Goal: Task Accomplishment & Management: Complete application form

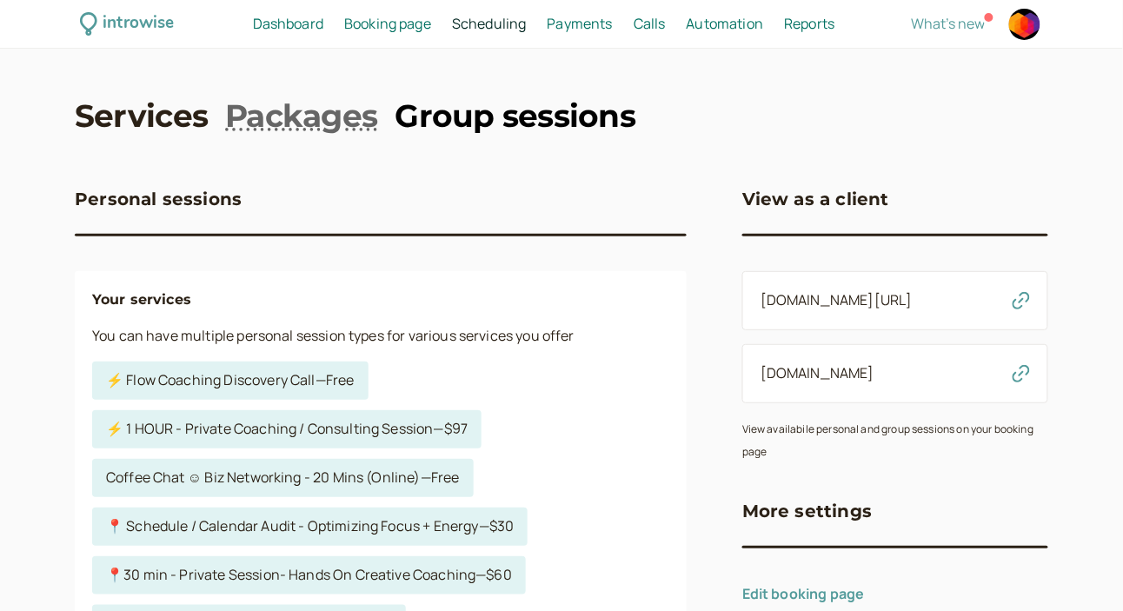
click at [535, 98] on link "Group sessions" at bounding box center [515, 115] width 241 height 43
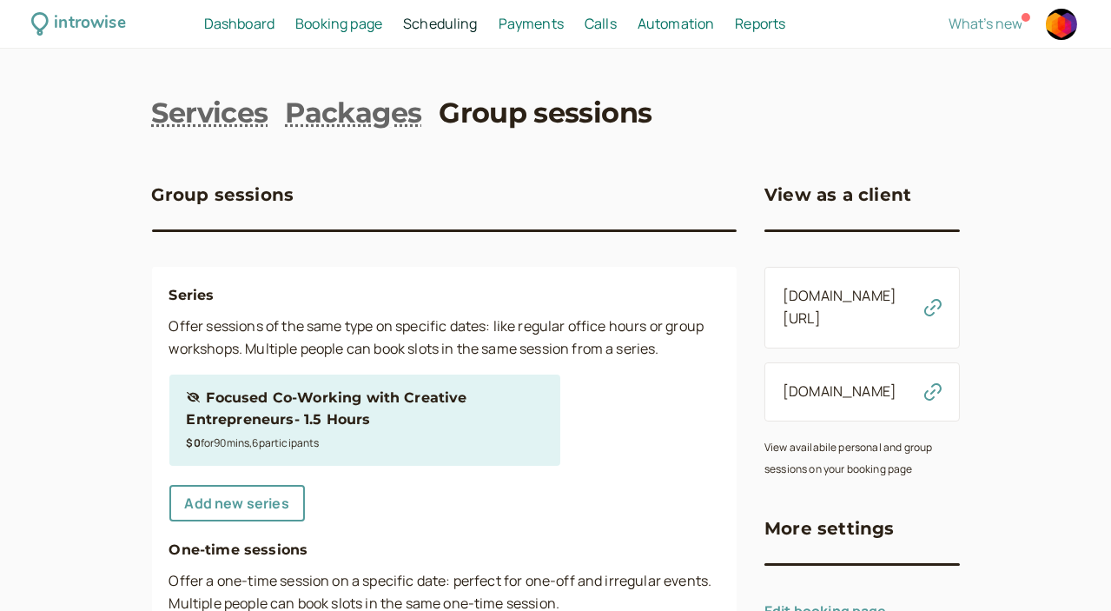
scroll to position [129, 0]
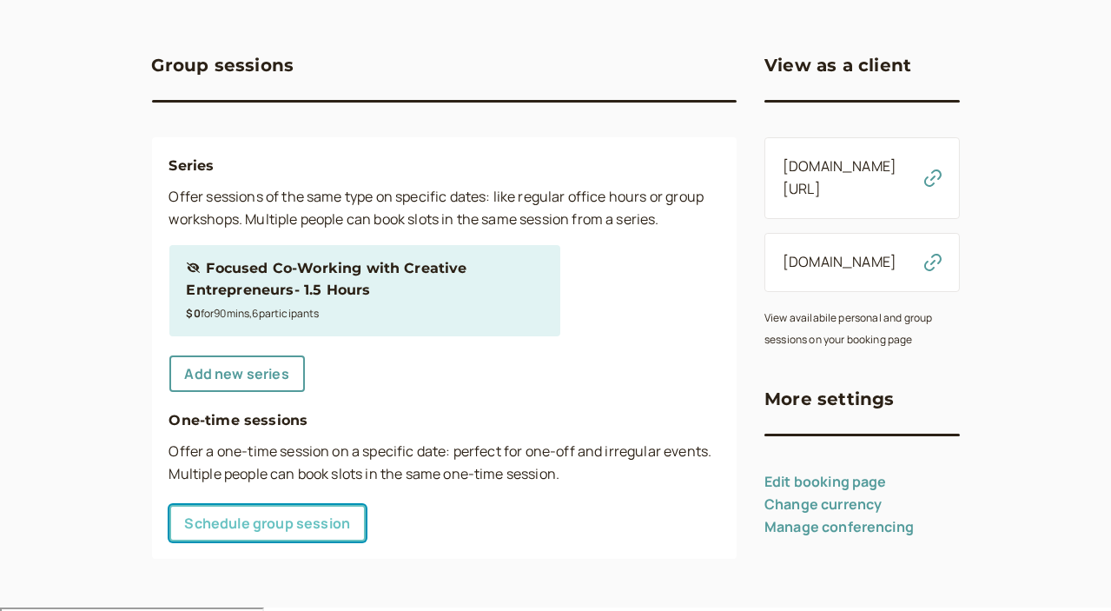
click at [211, 540] on link "Schedule group session" at bounding box center [267, 523] width 197 height 36
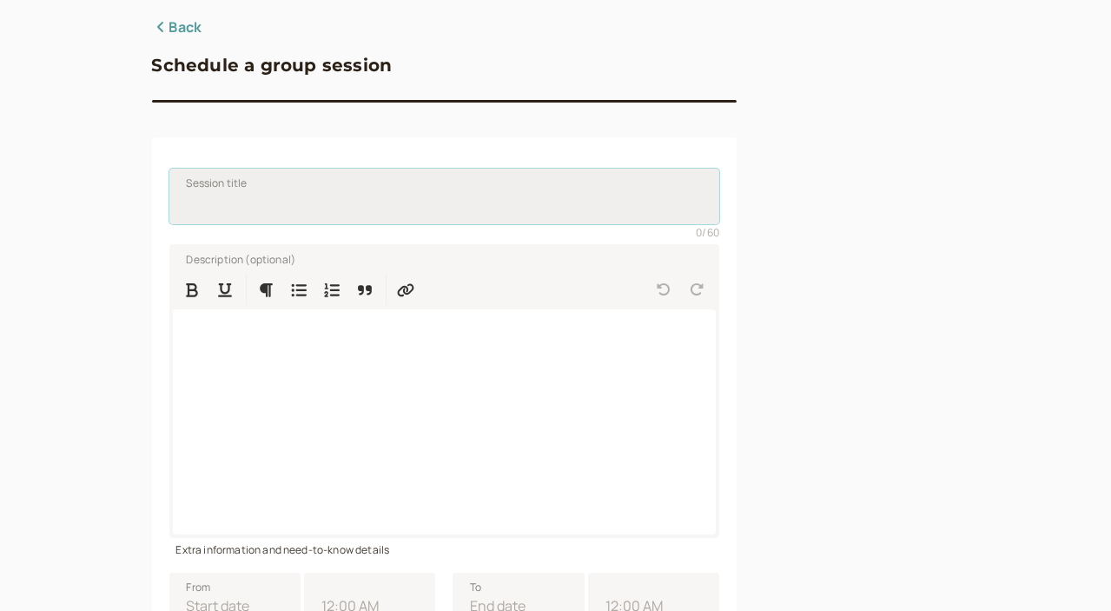
click at [202, 201] on input "Session title" at bounding box center [444, 197] width 551 height 56
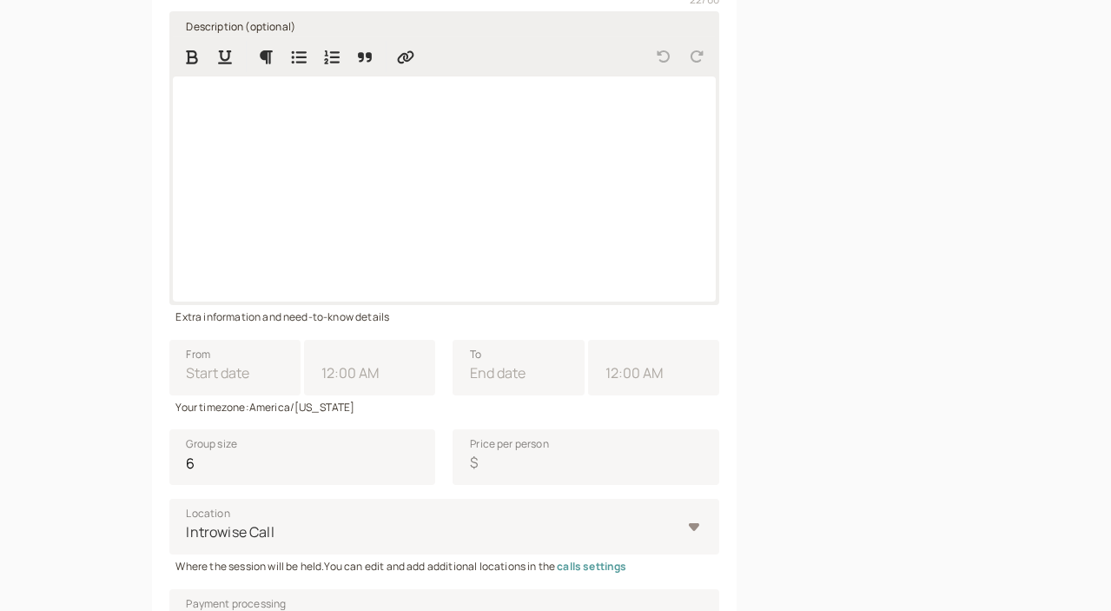
scroll to position [365, 0]
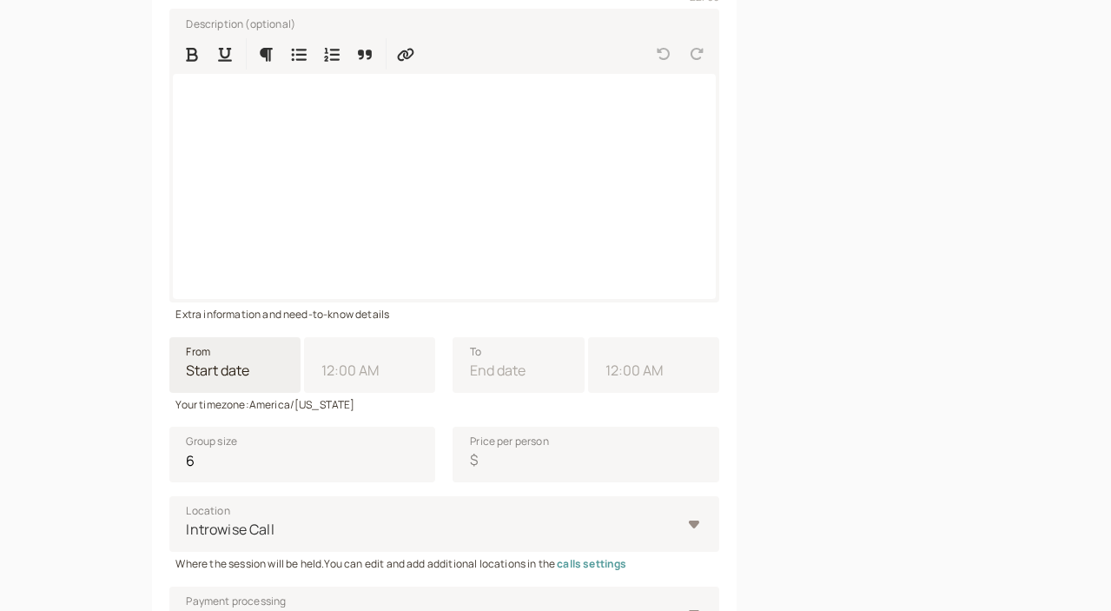
type input "Lin + Anna- bass check"
click at [169, 386] on input "From" at bounding box center [234, 365] width 131 height 56
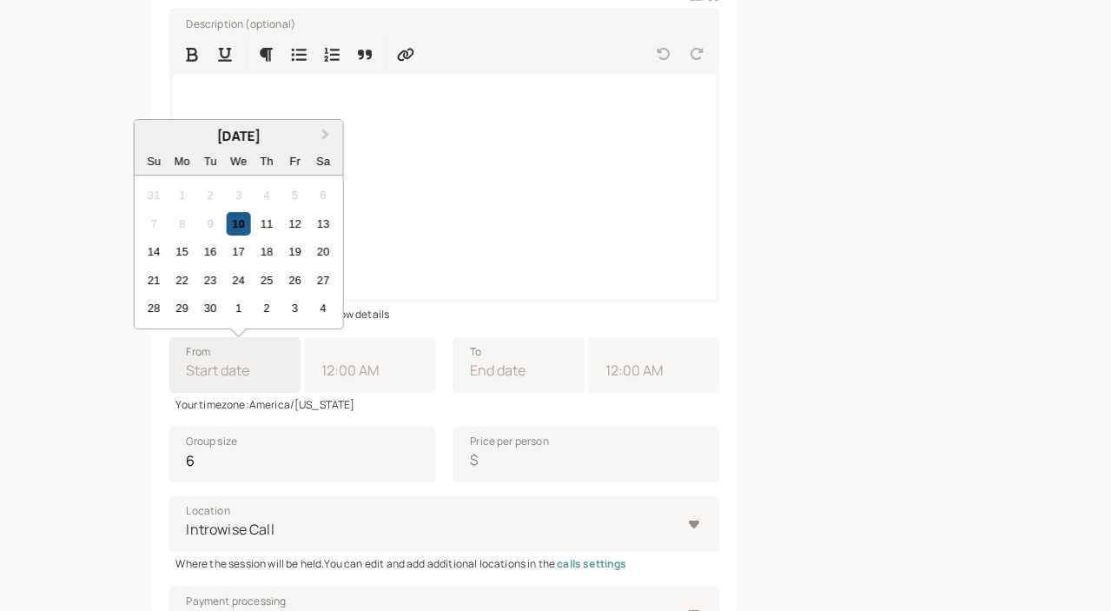
click at [227, 233] on div "10" at bounding box center [238, 223] width 23 height 23
click at [169, 337] on input "From Next Month September 2025 Su Mo Tu We Th Fr Sa 31 1 2 3 4 5 6 7 8 9 10 11 …" at bounding box center [234, 365] width 131 height 56
type input "09/10/2025"
type input "11:00 AM"
type input "09/10/2025"
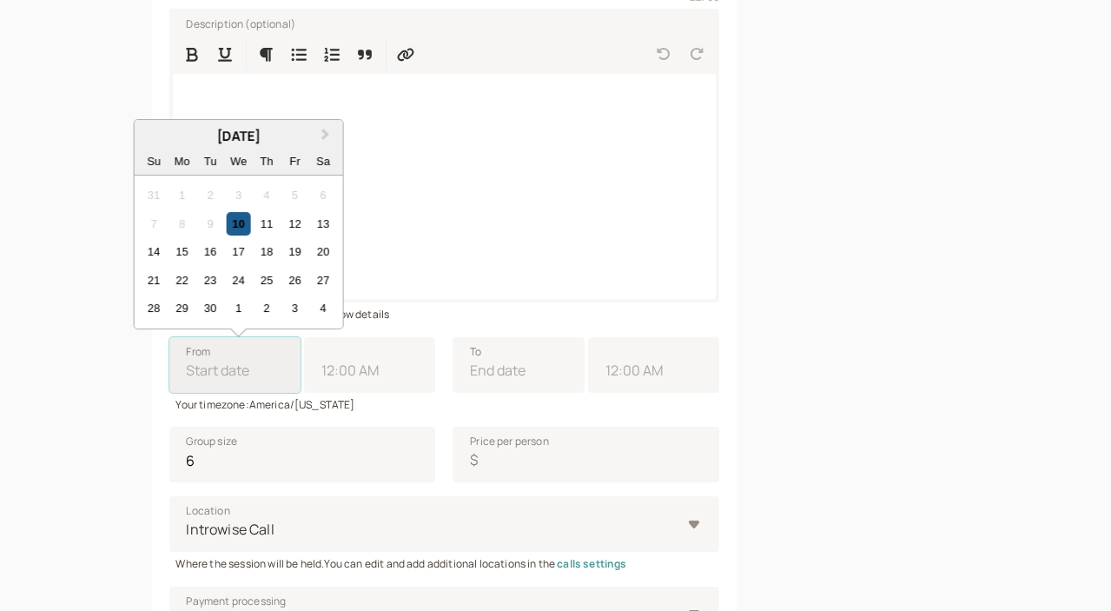
type input "12:00 PM"
click at [304, 379] on input "11:00 AM" at bounding box center [369, 365] width 131 height 56
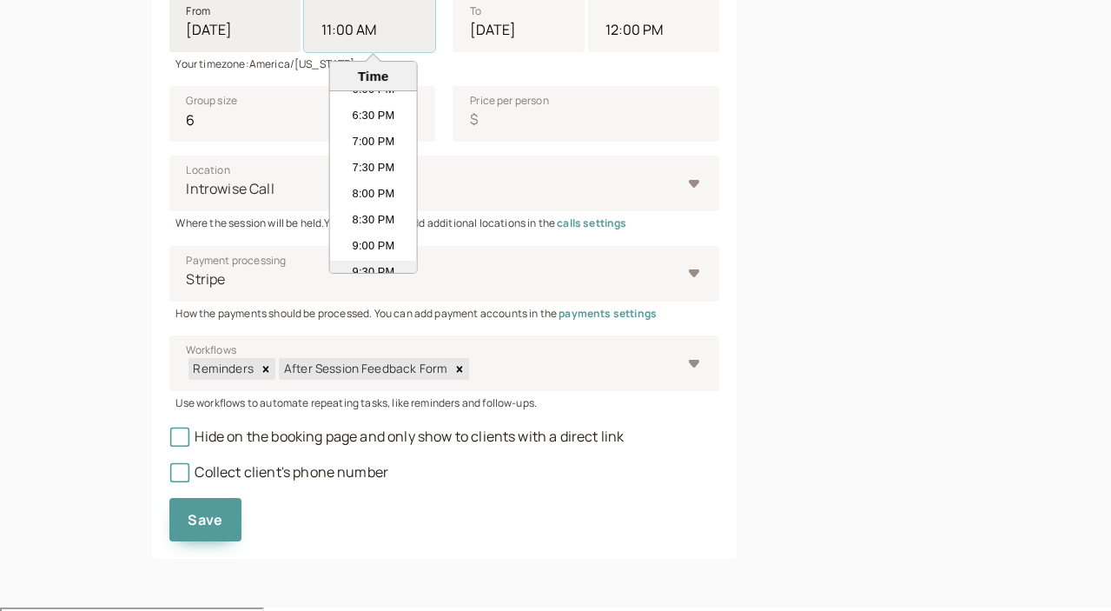
scroll to position [944, 0]
click at [330, 148] on li "7:00 PM" at bounding box center [373, 150] width 87 height 26
click at [304, 52] on input "11:00 AM" at bounding box center [369, 25] width 131 height 56
type input "7:00 PM"
type input "8:00 PM"
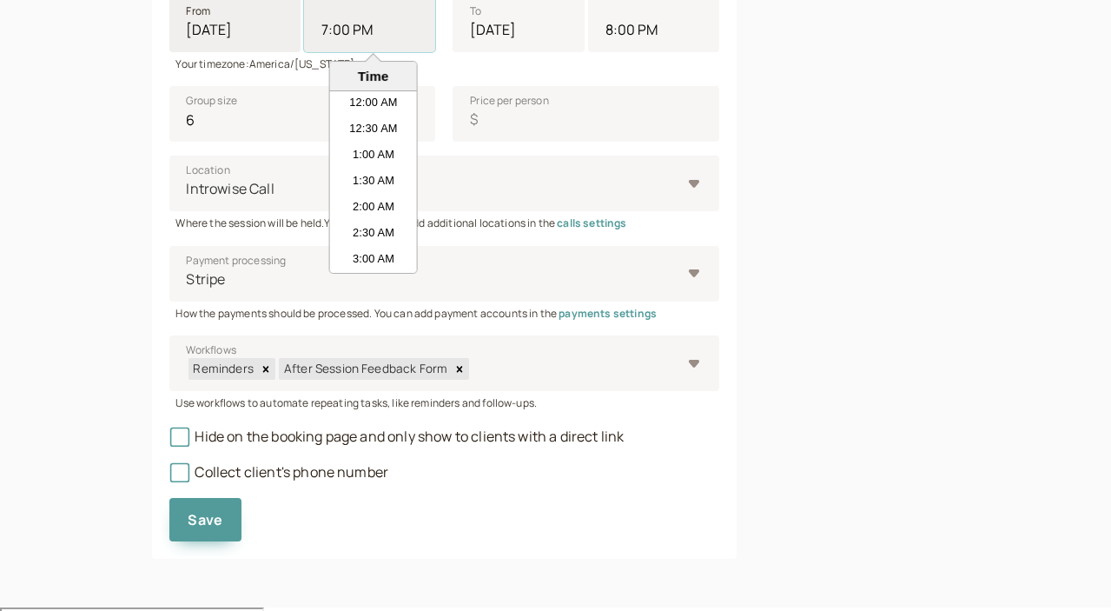
scroll to position [912, 0]
click at [304, 46] on input "7:00 PM" at bounding box center [369, 25] width 131 height 56
click at [304, 36] on input "7:00 PM" at bounding box center [369, 25] width 131 height 56
type input "7:1 PM"
type input "8:01 PM"
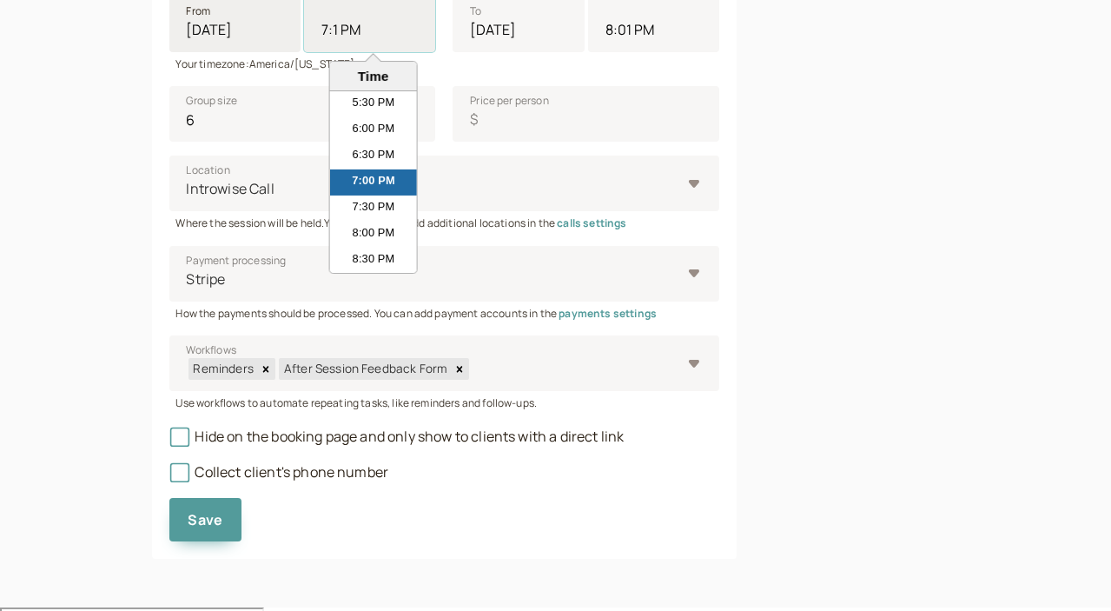
type input "7:15 PM"
type input "8:15 PM"
type input "7:15 PM"
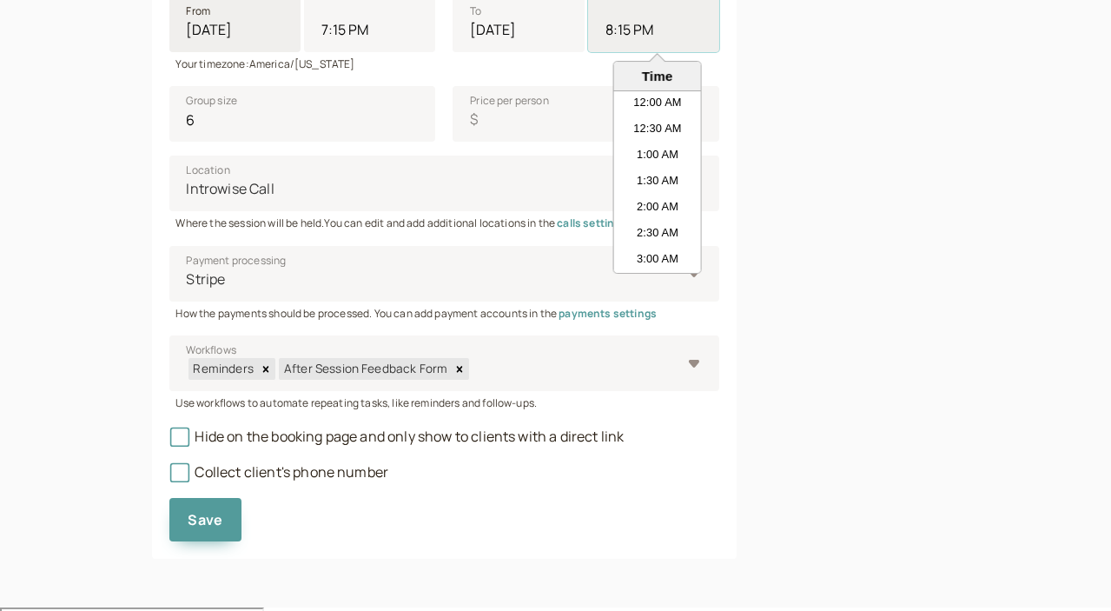
click at [588, 45] on input "8:15 PM" at bounding box center [653, 25] width 131 height 56
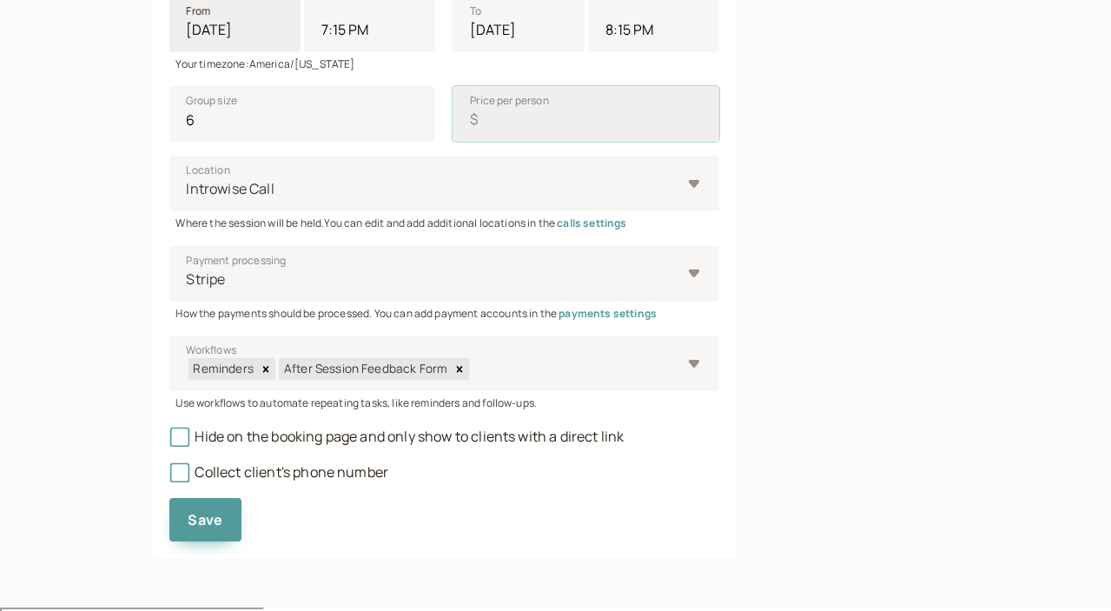
click at [453, 115] on input "Price per person $" at bounding box center [586, 114] width 267 height 56
type input "0"
click at [173, 442] on icon at bounding box center [179, 436] width 12 height 12
click at [169, 441] on input "Hide on the booking page and only show to clients with a direct link" at bounding box center [169, 441] width 0 height 0
click at [173, 473] on icon at bounding box center [179, 473] width 12 height 12
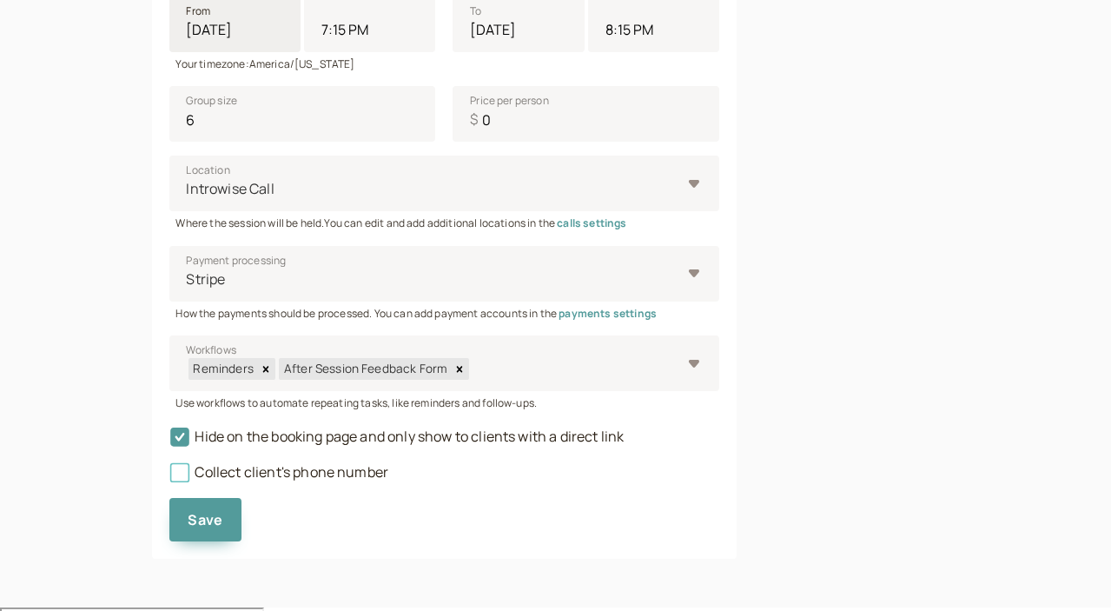
click at [169, 477] on input "Collect client's phone number" at bounding box center [169, 477] width 0 height 0
click at [169, 510] on button "Save" at bounding box center [205, 519] width 73 height 43
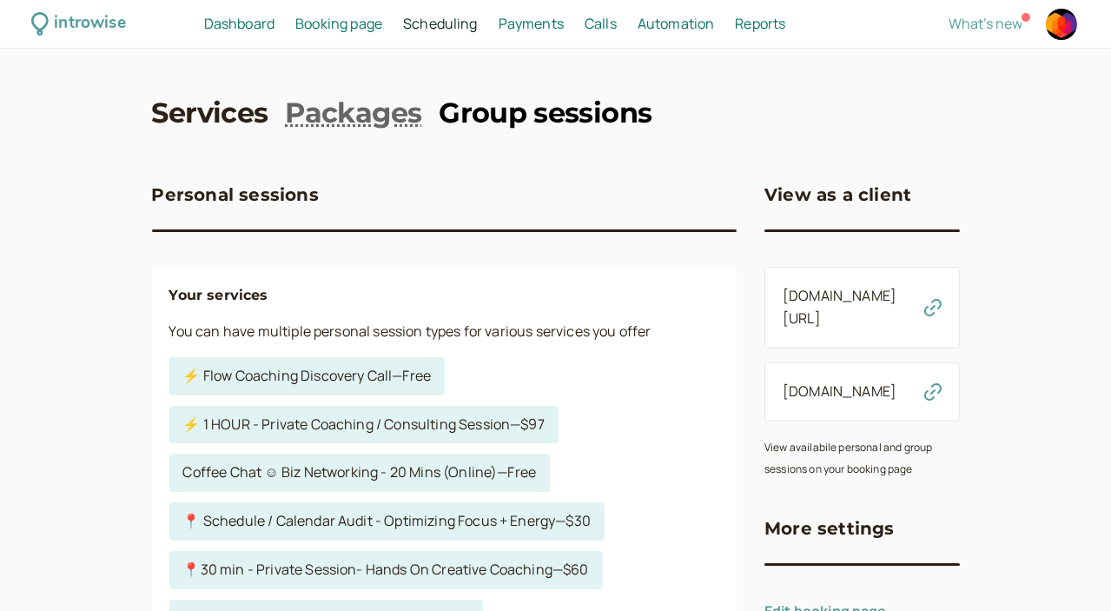
click at [579, 116] on link "Group sessions" at bounding box center [545, 113] width 213 height 39
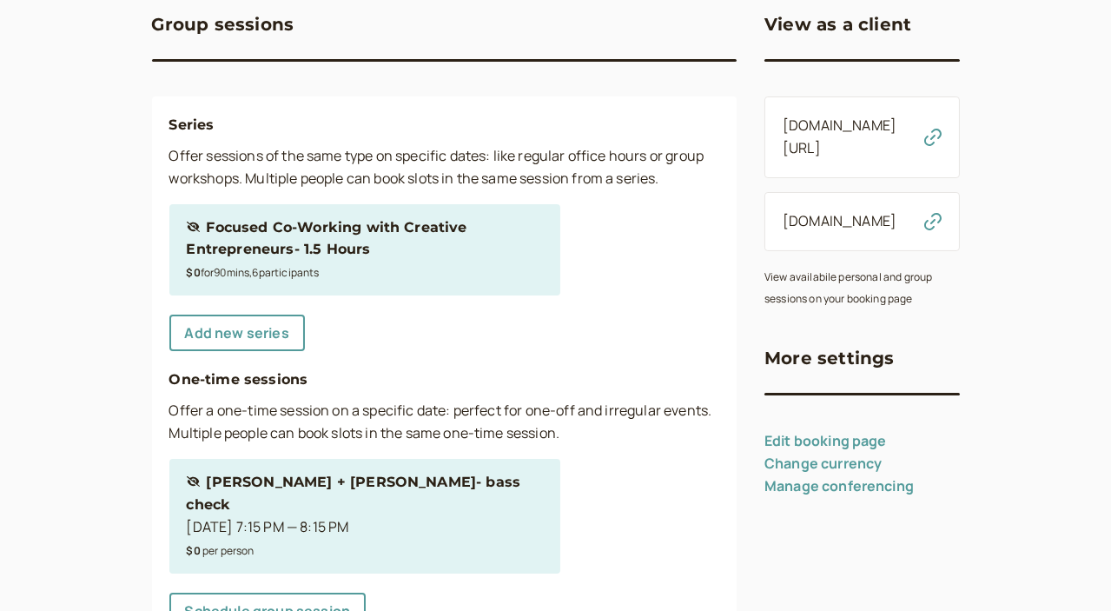
scroll to position [235, 0]
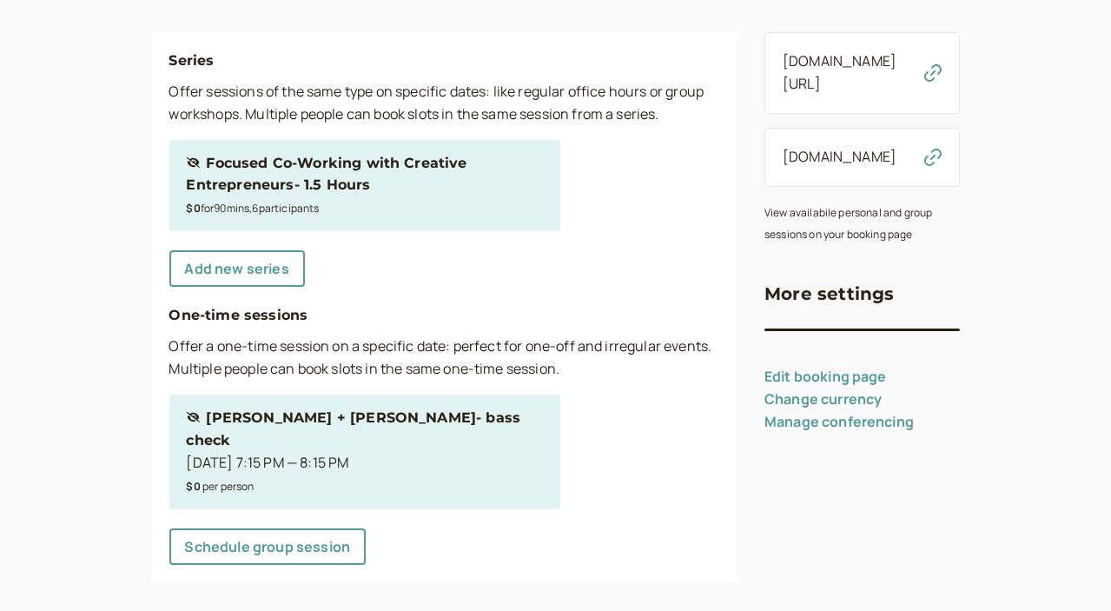
click at [350, 429] on div "Hidden session Lin + Anna- bass check Sep 10, 7:15 PM — 8:15 PM $0 per person" at bounding box center [365, 452] width 356 height 90
click at [271, 419] on div "Hidden session Lin + Anna- bass check" at bounding box center [365, 429] width 356 height 45
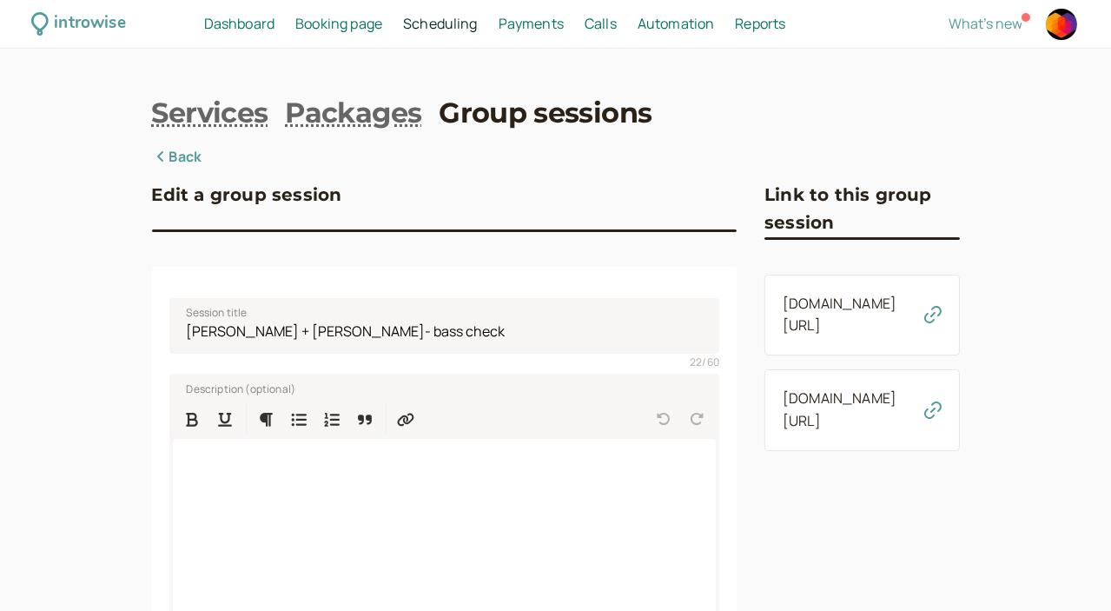
click at [942, 309] on icon "button" at bounding box center [932, 314] width 17 height 17
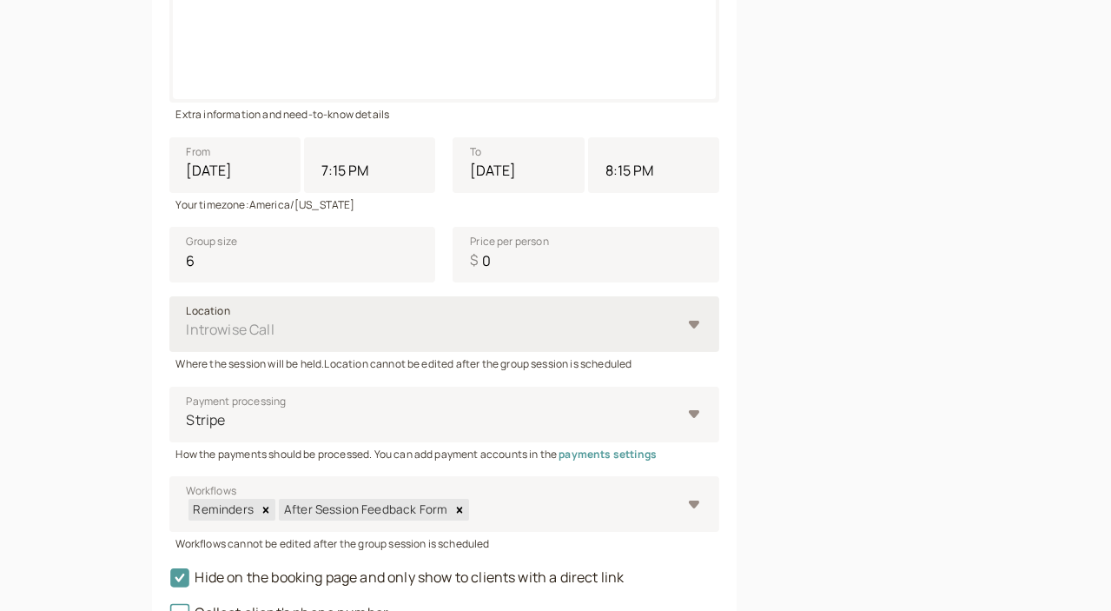
scroll to position [706, 0]
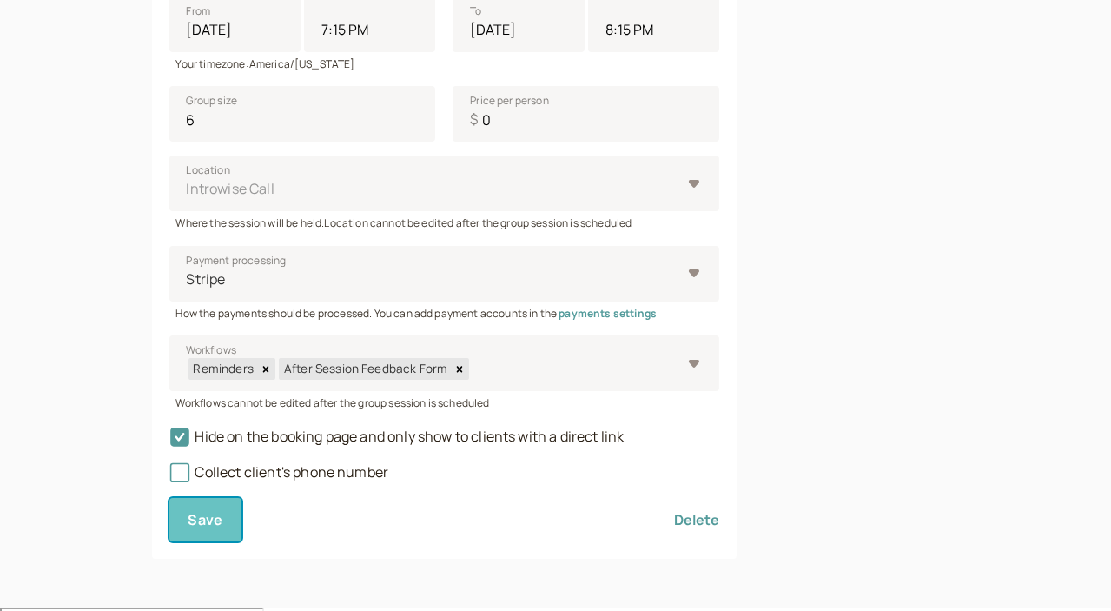
click at [189, 518] on span "Save" at bounding box center [206, 519] width 35 height 19
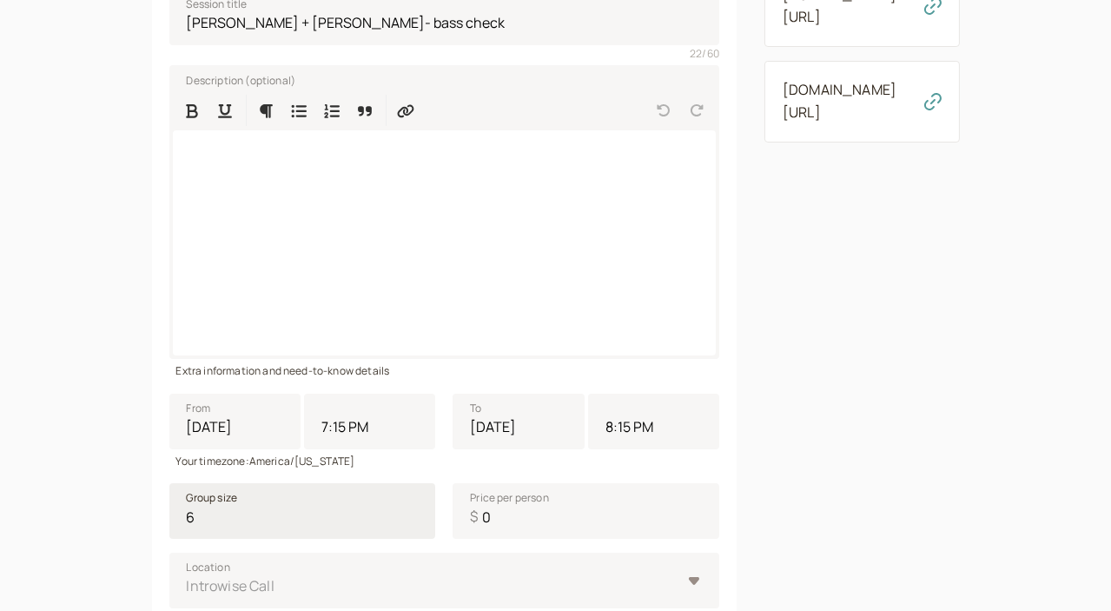
scroll to position [0, 0]
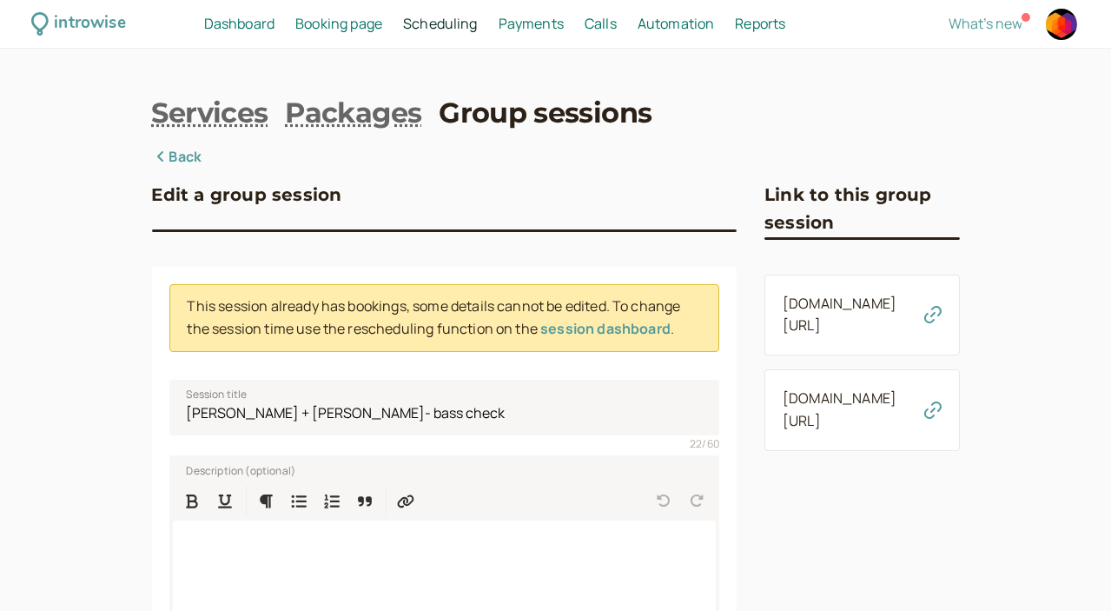
click at [439, 122] on link "Group sessions" at bounding box center [545, 113] width 213 height 39
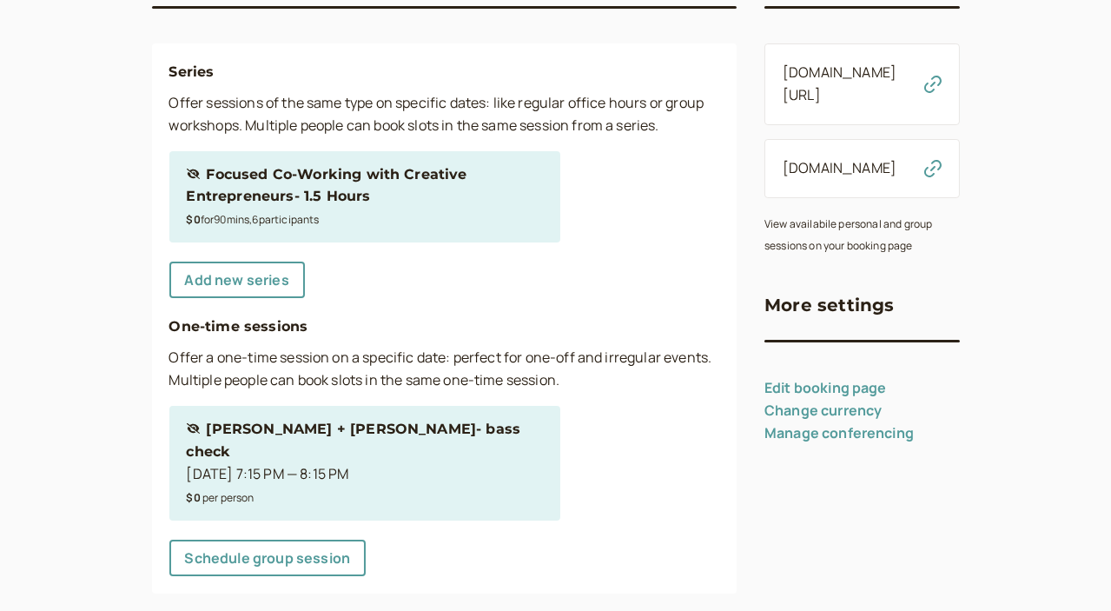
scroll to position [235, 0]
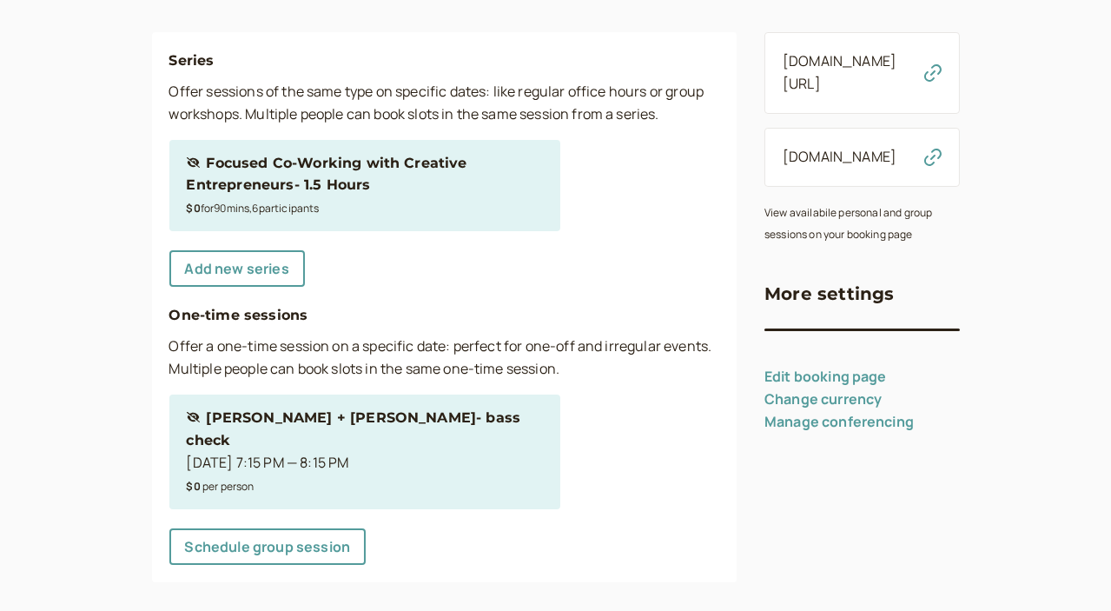
click at [231, 419] on div "Hidden session Lin + Anna- bass check" at bounding box center [365, 429] width 356 height 45
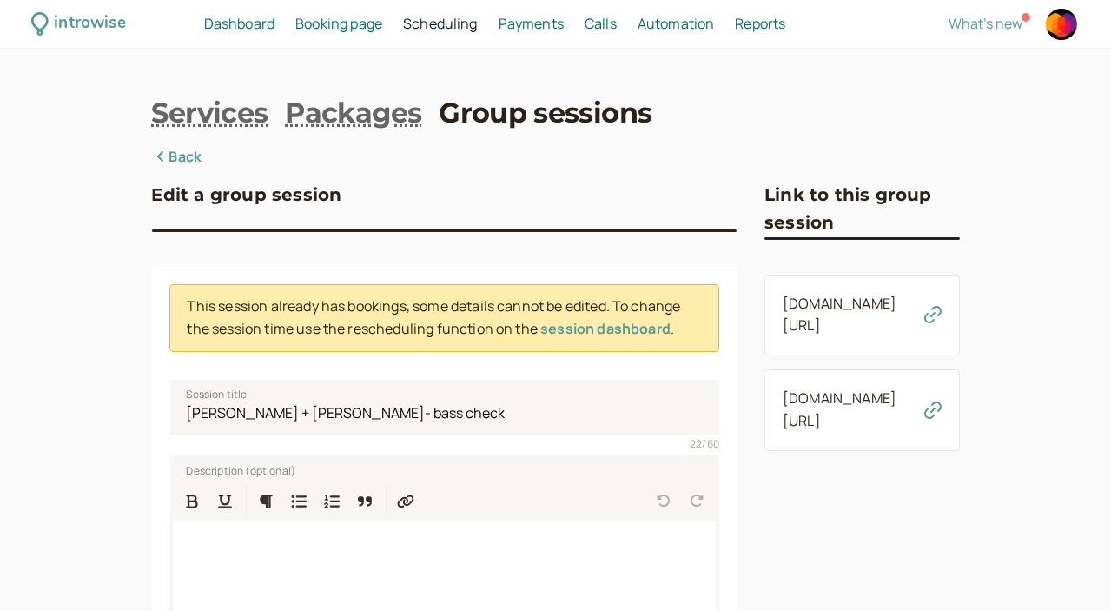
click at [805, 309] on link "introwise.com/heartbeathive/sessions/Z7OU04QnsD4opYDBWYAp" at bounding box center [840, 315] width 114 height 42
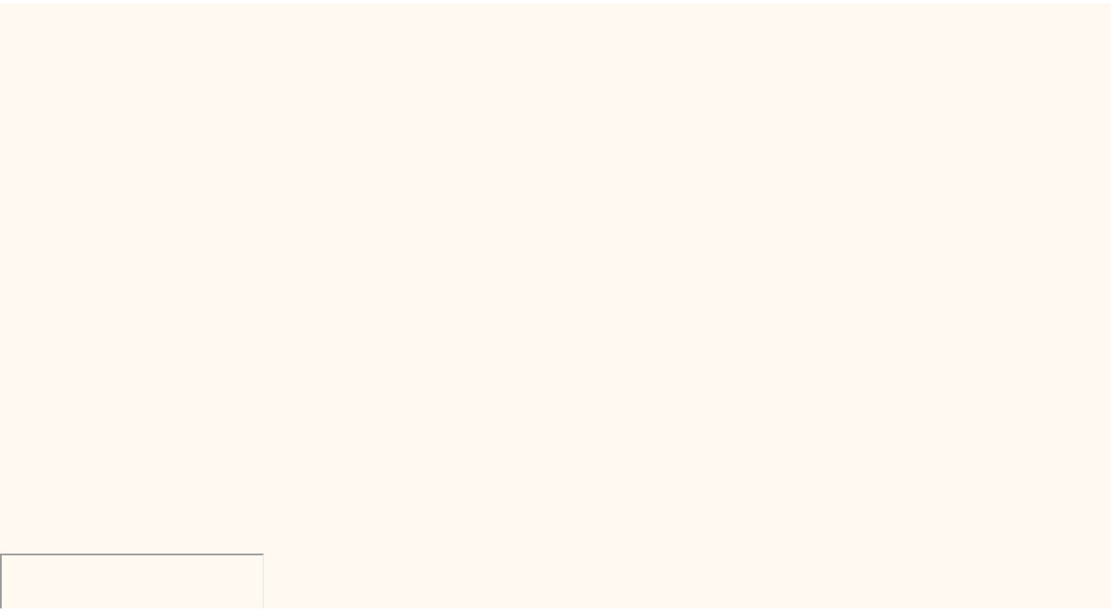
scroll to position [248, 0]
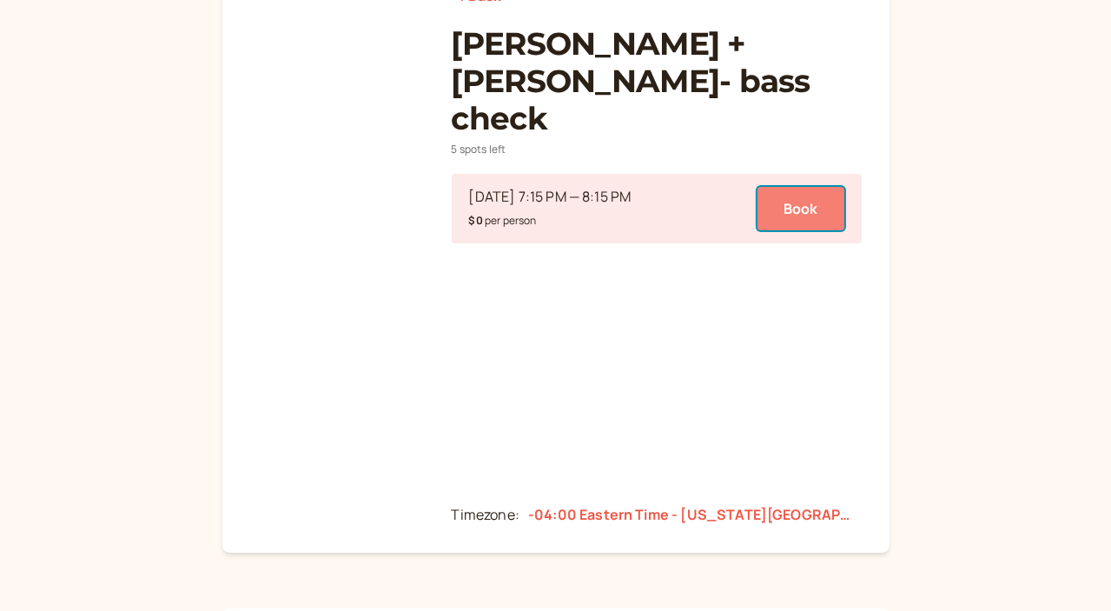
click at [819, 187] on button "Book" at bounding box center [801, 208] width 87 height 43
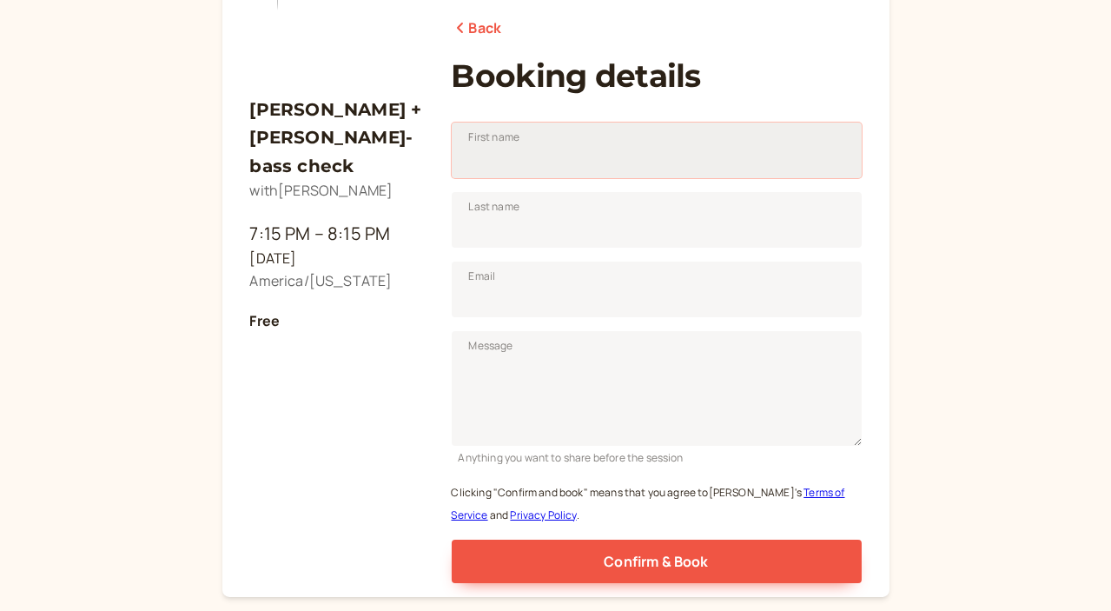
click at [594, 143] on input "First name" at bounding box center [657, 151] width 410 height 56
type input "Anna"
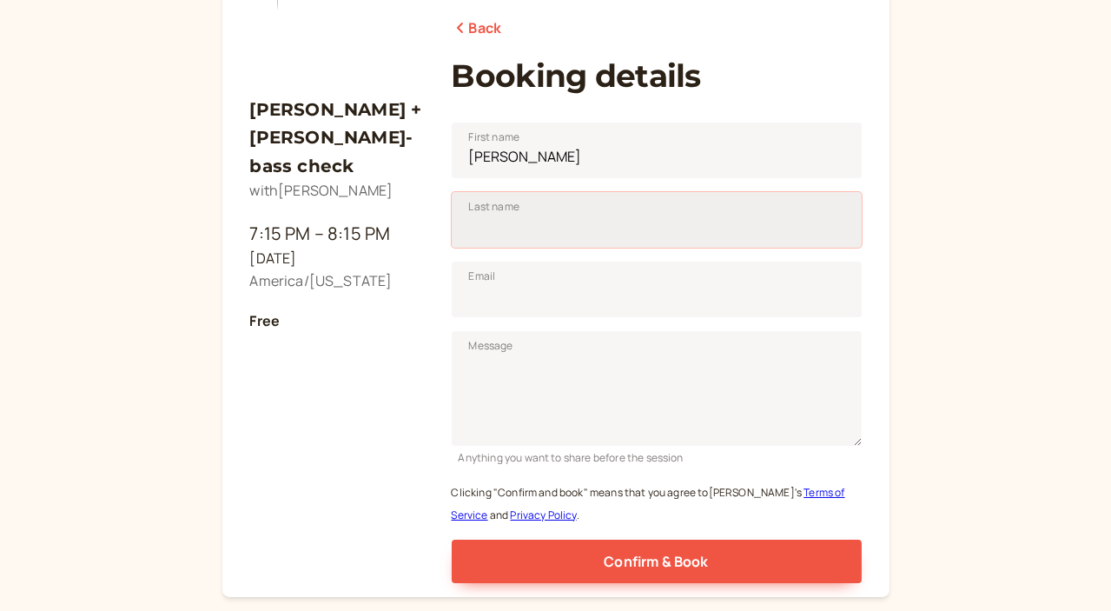
click at [502, 226] on input "Last name" at bounding box center [657, 220] width 410 height 56
type input "F"
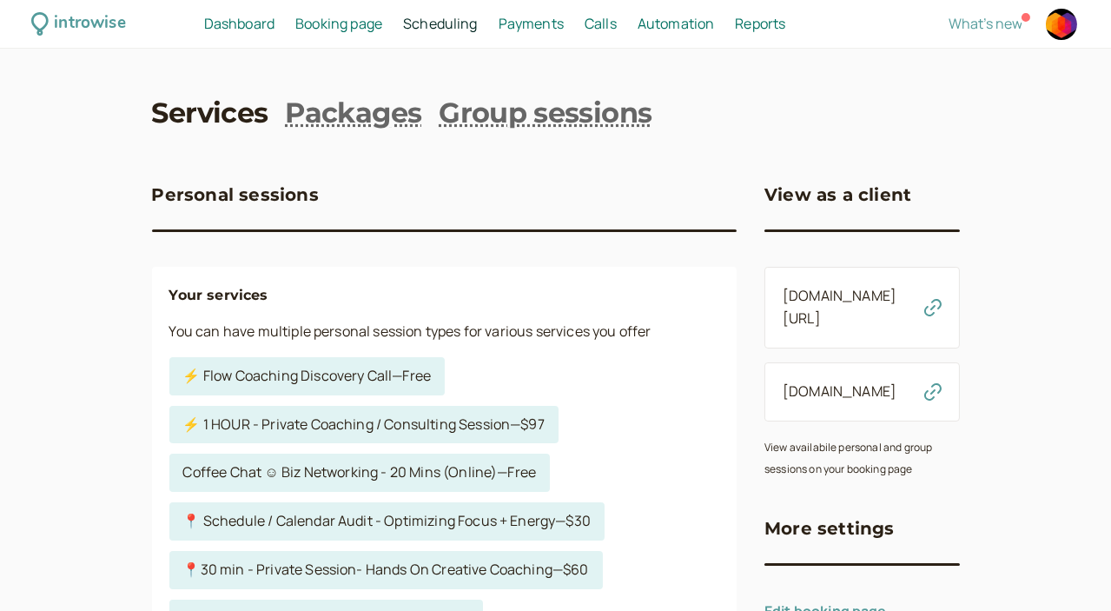
click at [275, 33] on link "Dashboard Dashboard" at bounding box center [239, 24] width 70 height 23
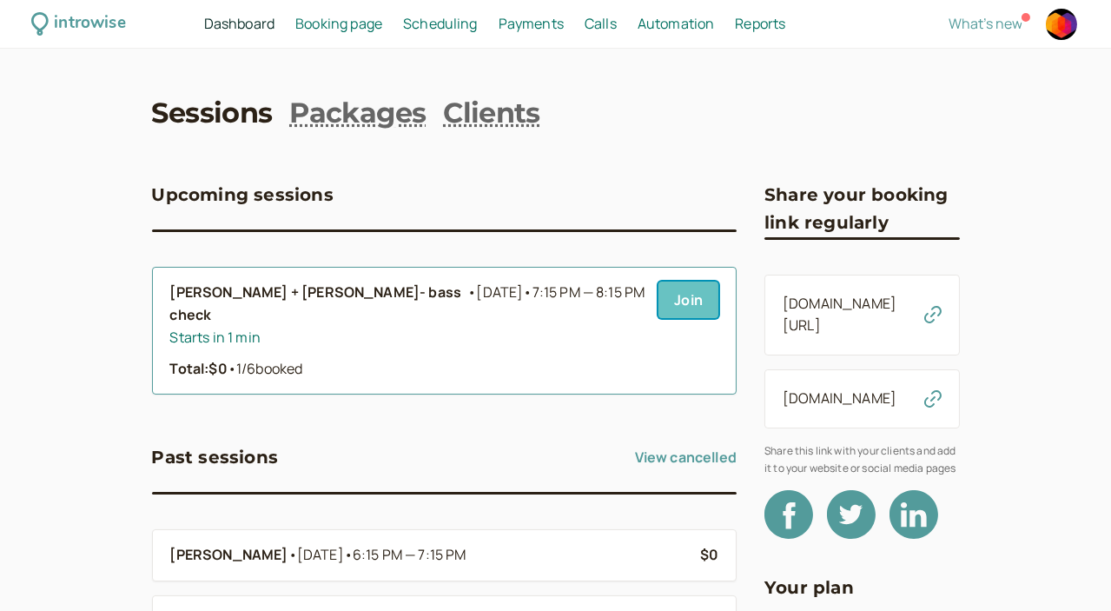
click at [659, 311] on link "Join" at bounding box center [689, 300] width 60 height 36
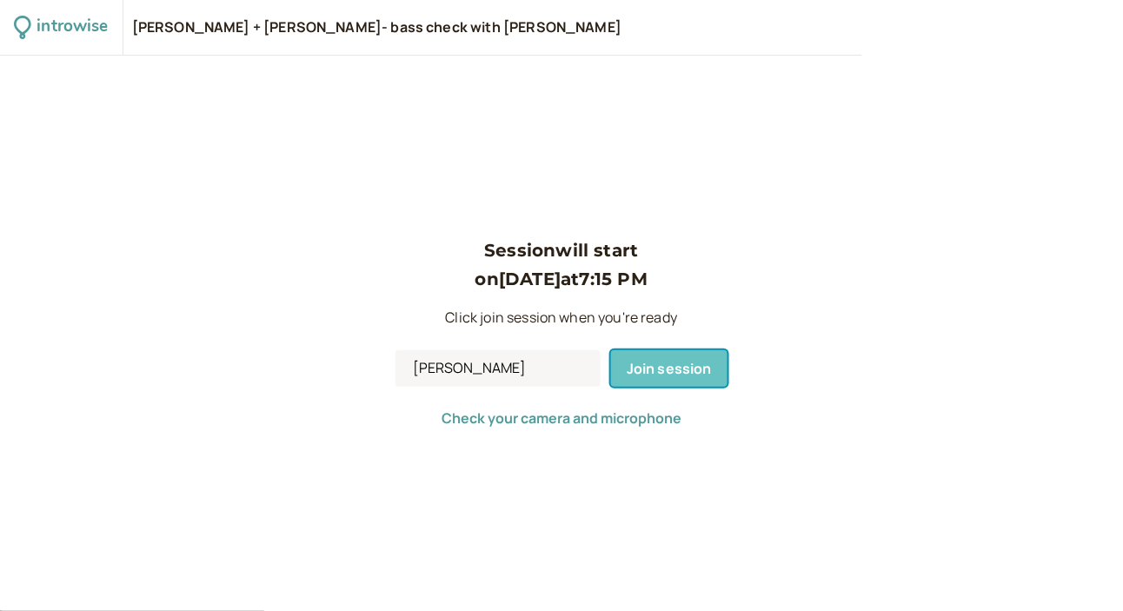
click at [649, 368] on span "Join session" at bounding box center [668, 368] width 85 height 19
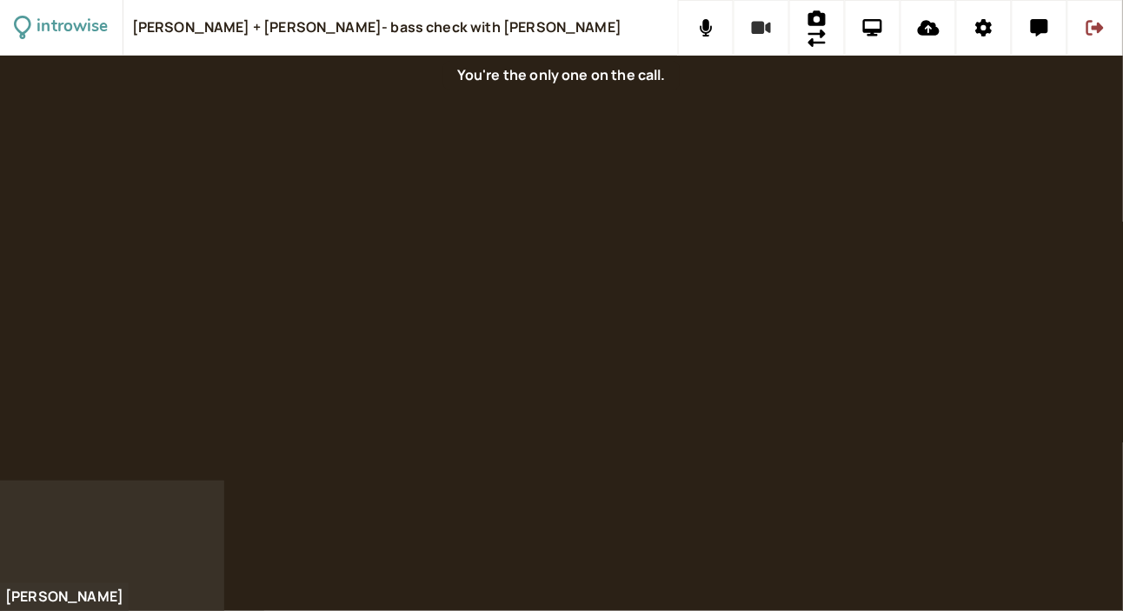
click at [773, 23] on button at bounding box center [761, 28] width 56 height 56
click at [980, 32] on icon at bounding box center [984, 27] width 17 height 17
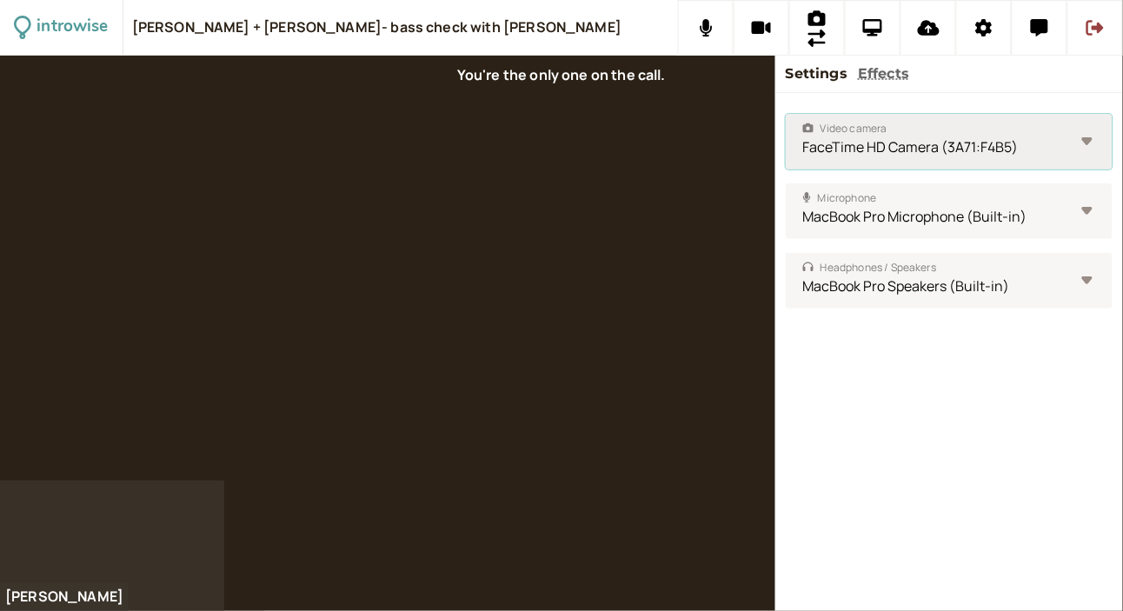
click at [931, 153] on select "FaceTime HD Camera (3A71:F4B5) HD Pro Webcam C920 (046d:082d) mmhmm Camera Deta…" at bounding box center [948, 142] width 327 height 56
select select "cfdb5f55920c5842ec16ea7b1cd54f5695009a5a65b56fb92413a3d1d74e85d9"
click at [785, 114] on select "FaceTime HD Camera (3A71:F4B5) HD Pro Webcam C920 (046d:082d) mmhmm Camera Deta…" at bounding box center [948, 142] width 327 height 56
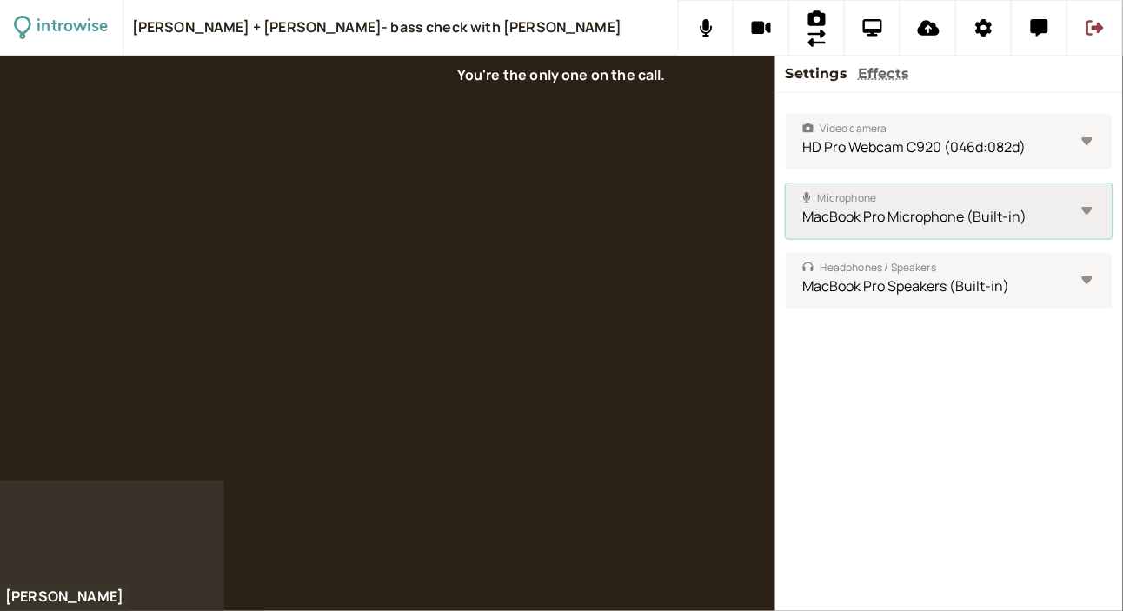
click at [918, 222] on select "Default - HD Pro Webcam C920 (046d:082d) HD Pro Webcam C920 (046d:082d) MacBook…" at bounding box center [948, 211] width 327 height 56
select select "1ee25710bbdf6129555025c33344a829bf8c63e67ac78c6805524485aba6f873"
click at [785, 183] on select "Default - HD Pro Webcam C920 (046d:082d) HD Pro Webcam C920 (046d:082d) MacBook…" at bounding box center [948, 211] width 327 height 56
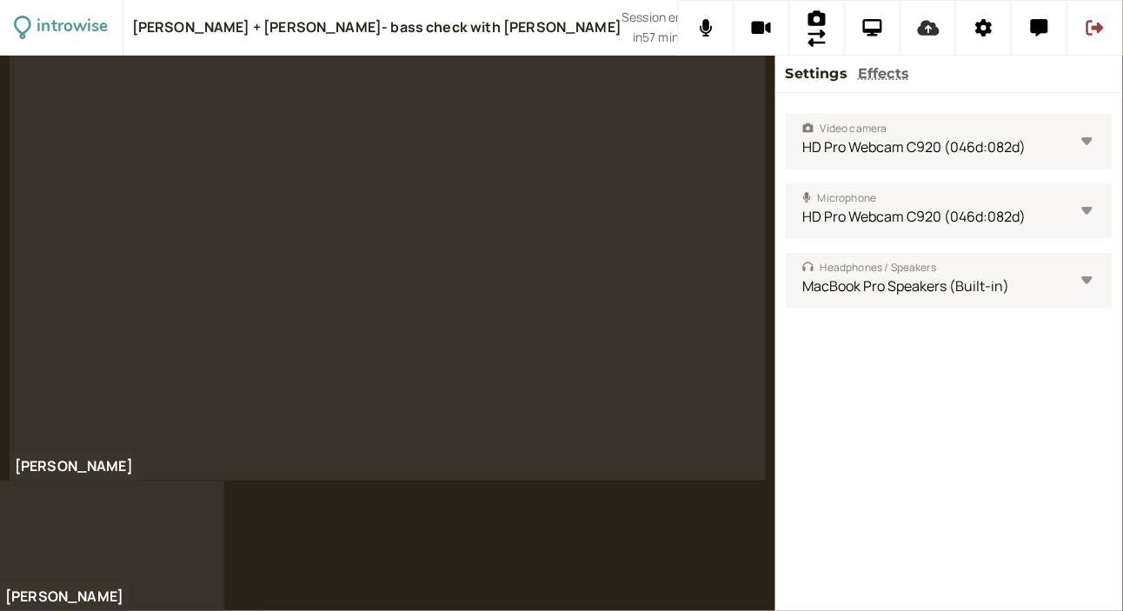
click at [924, 34] on icon at bounding box center [929, 28] width 22 height 16
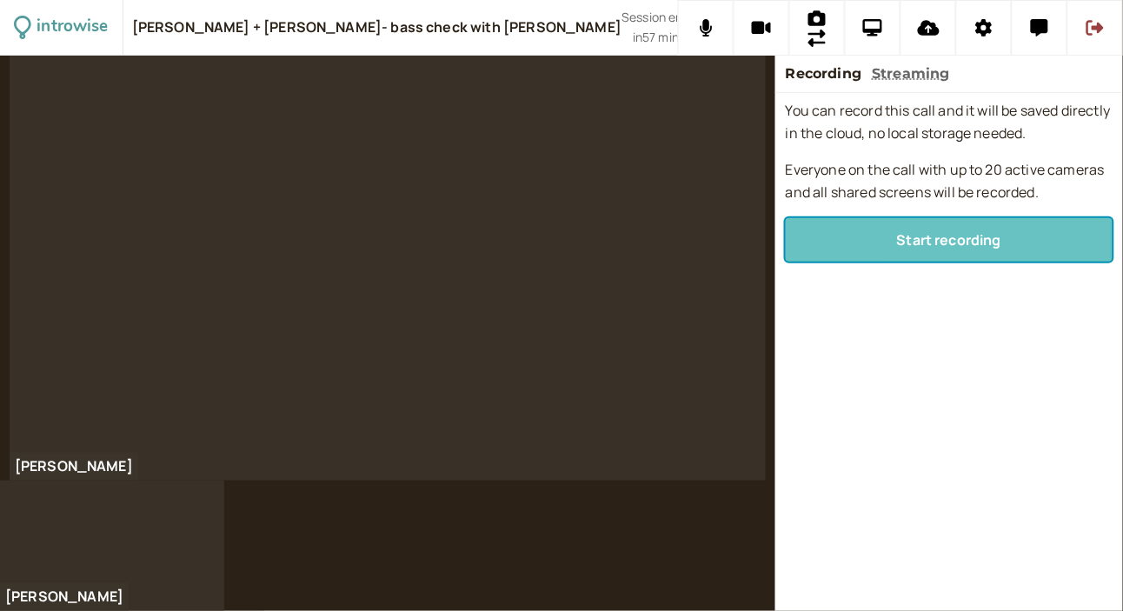
click at [850, 247] on button "Start recording" at bounding box center [948, 239] width 327 height 43
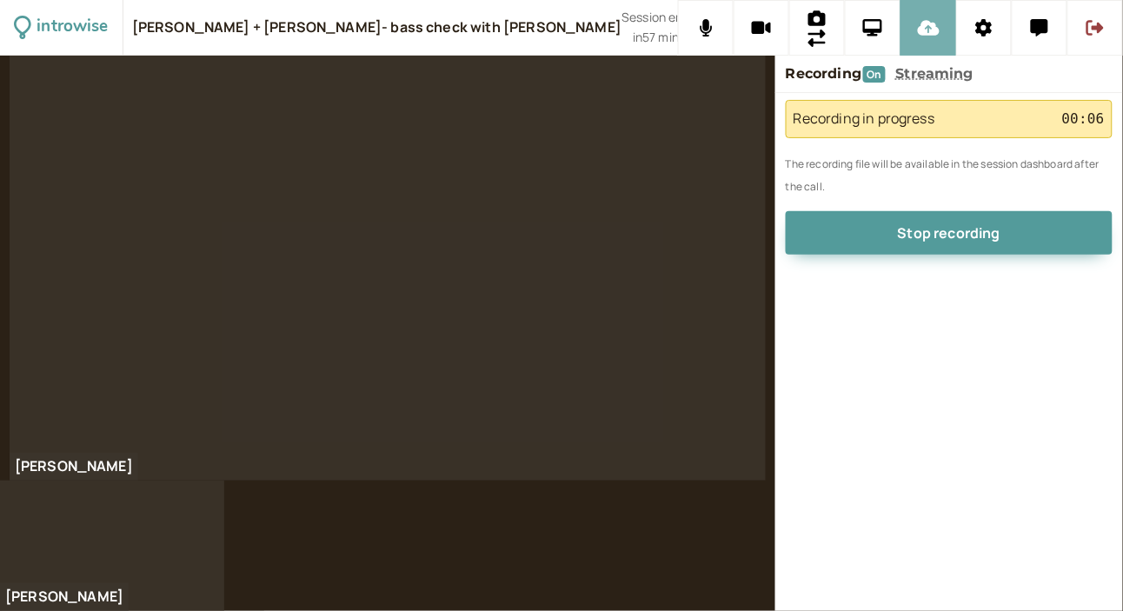
click at [932, 7] on button at bounding box center [928, 28] width 56 height 56
